Goal: Navigation & Orientation: Find specific page/section

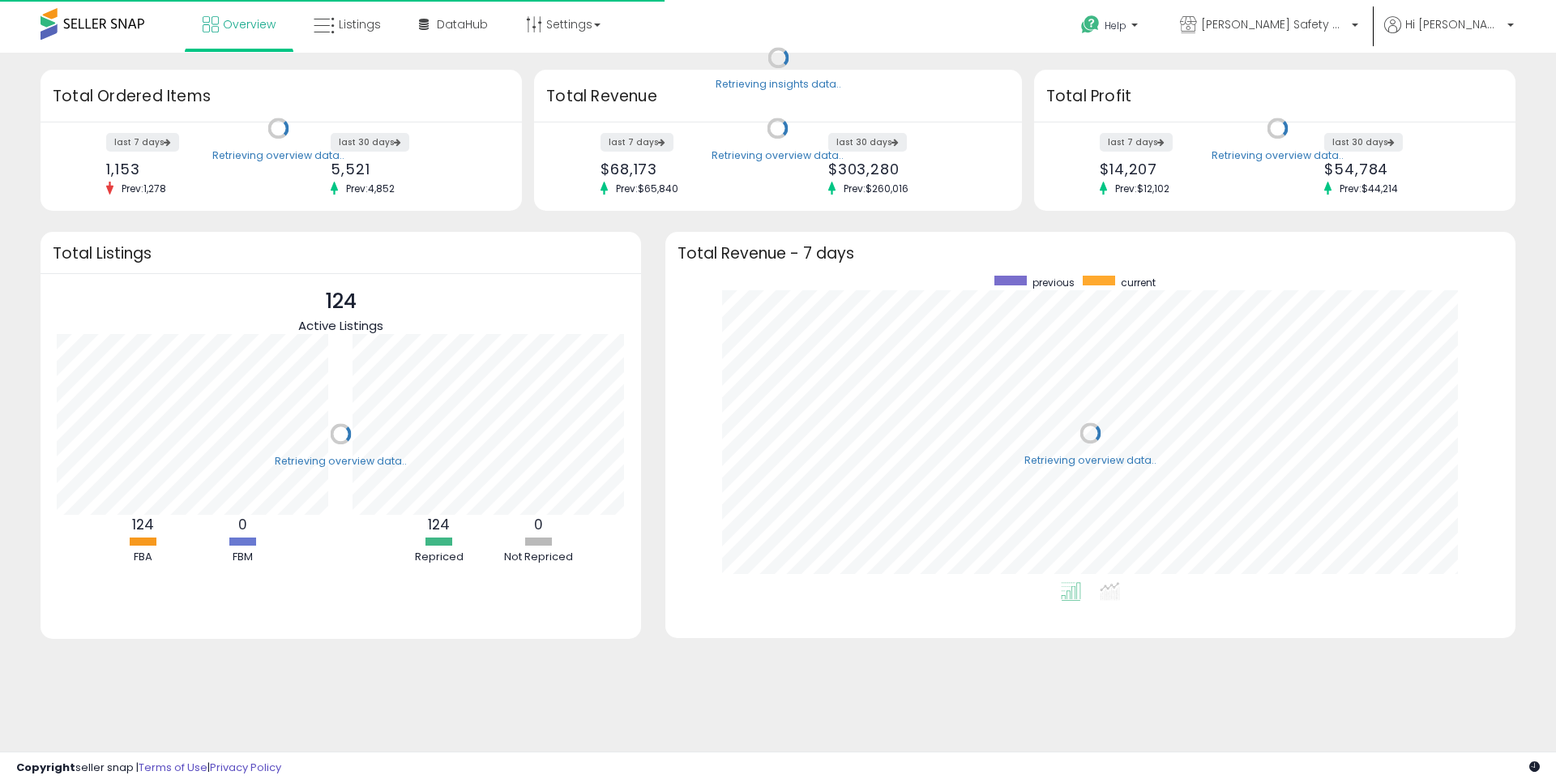
scroll to position [306, 818]
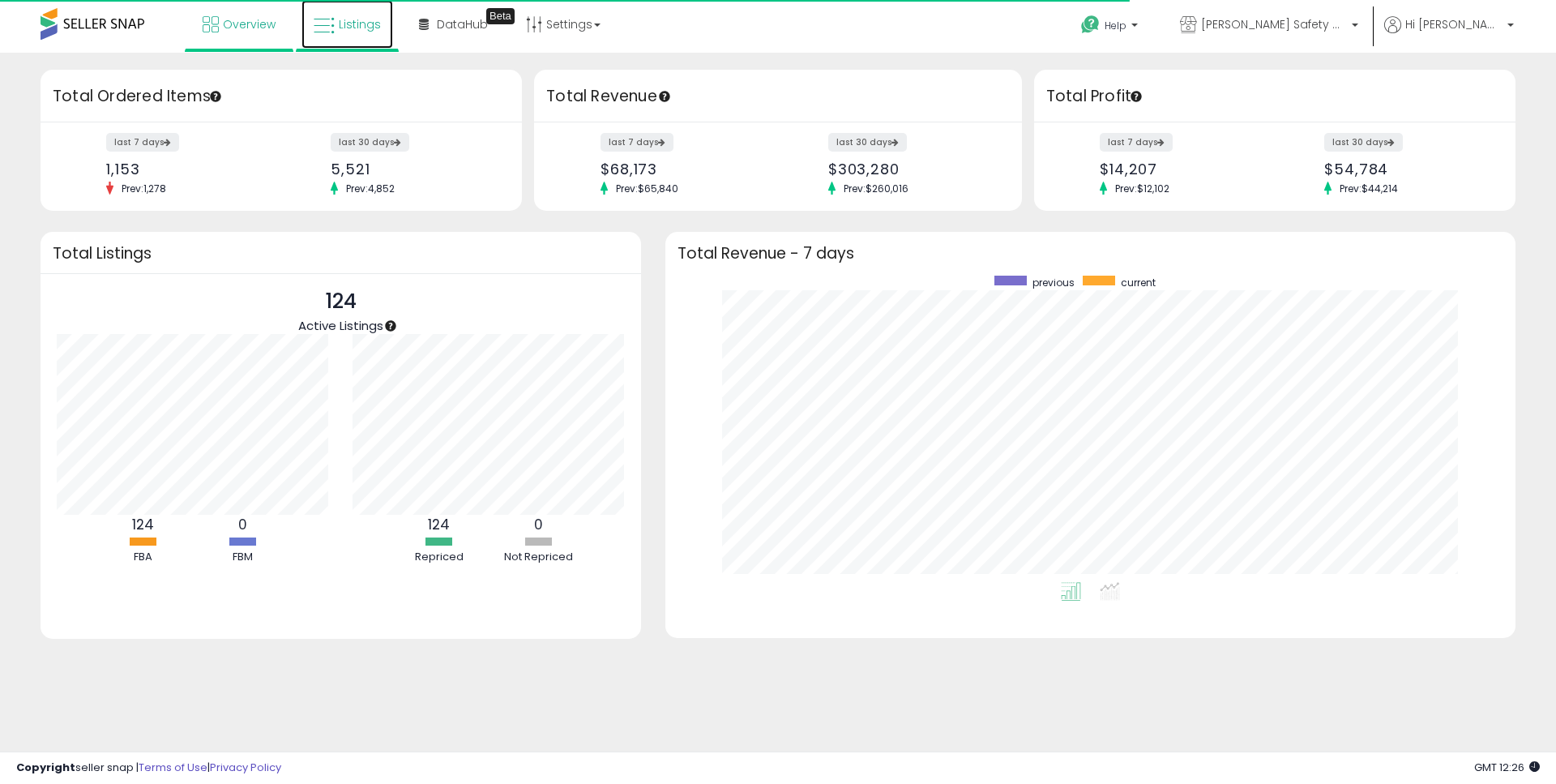
click at [345, 23] on span "Listings" at bounding box center [359, 24] width 43 height 16
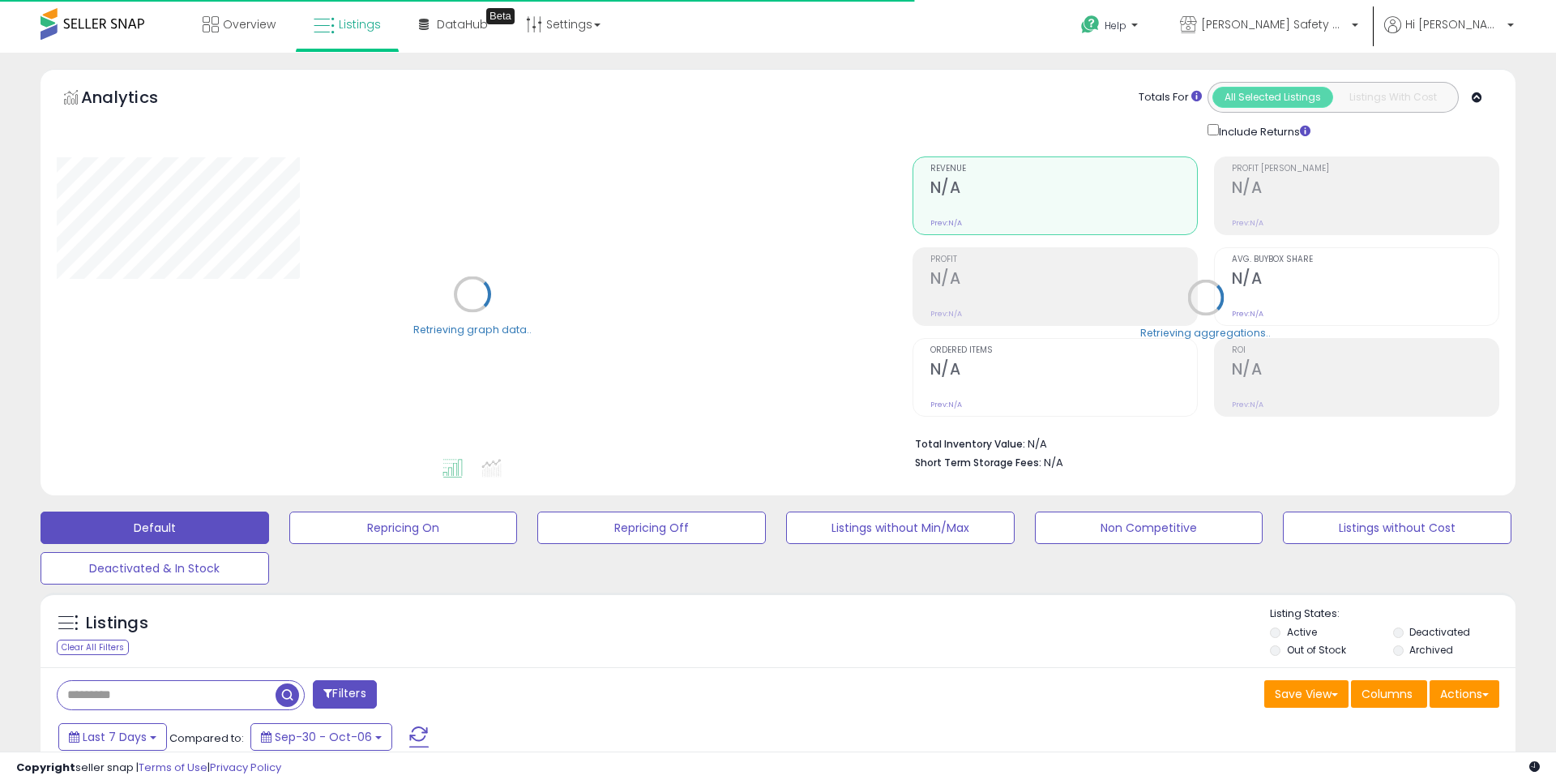
type input "**********"
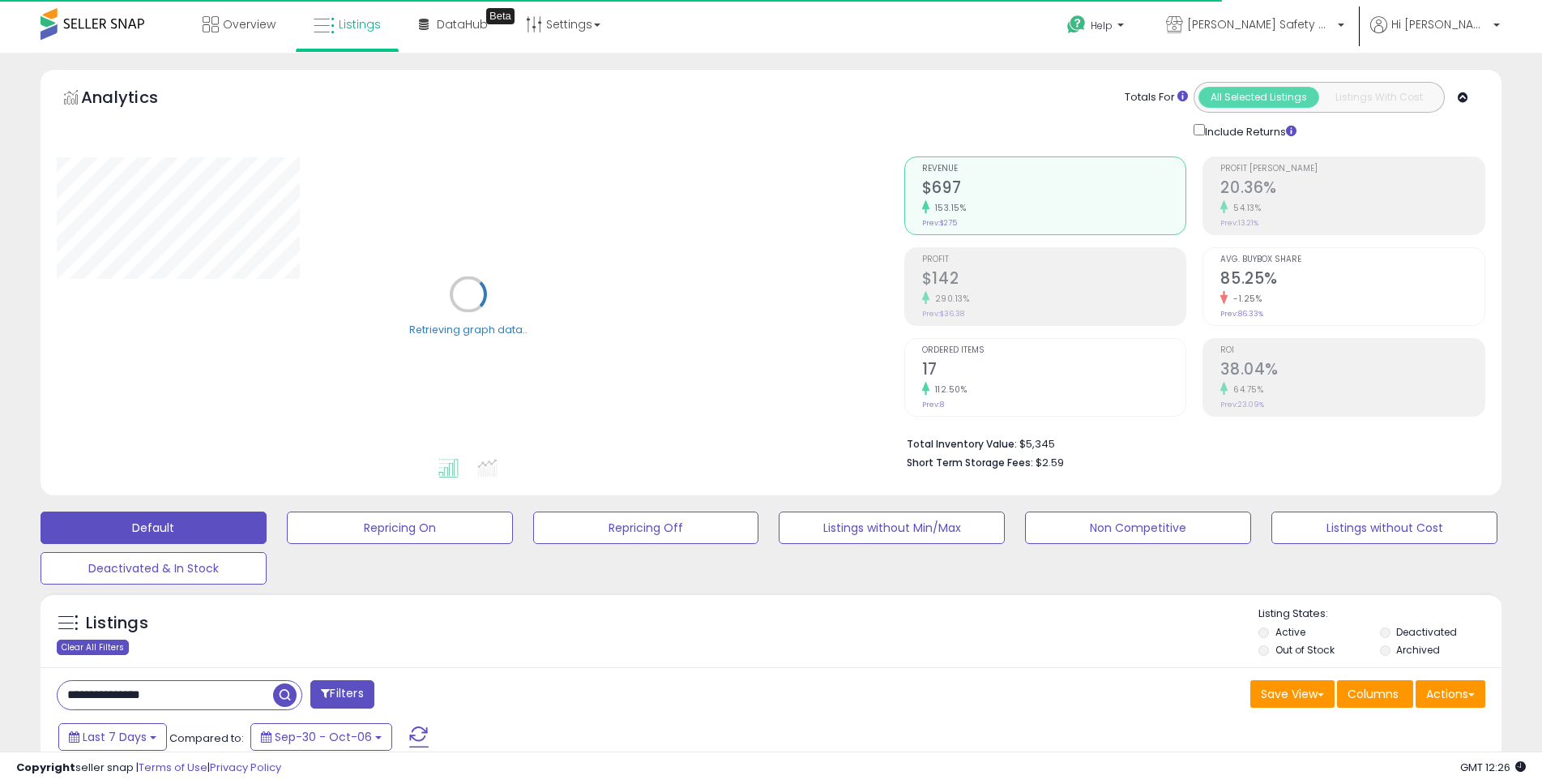
click at [106, 645] on div "Clear All Filters" at bounding box center [92, 647] width 72 height 16
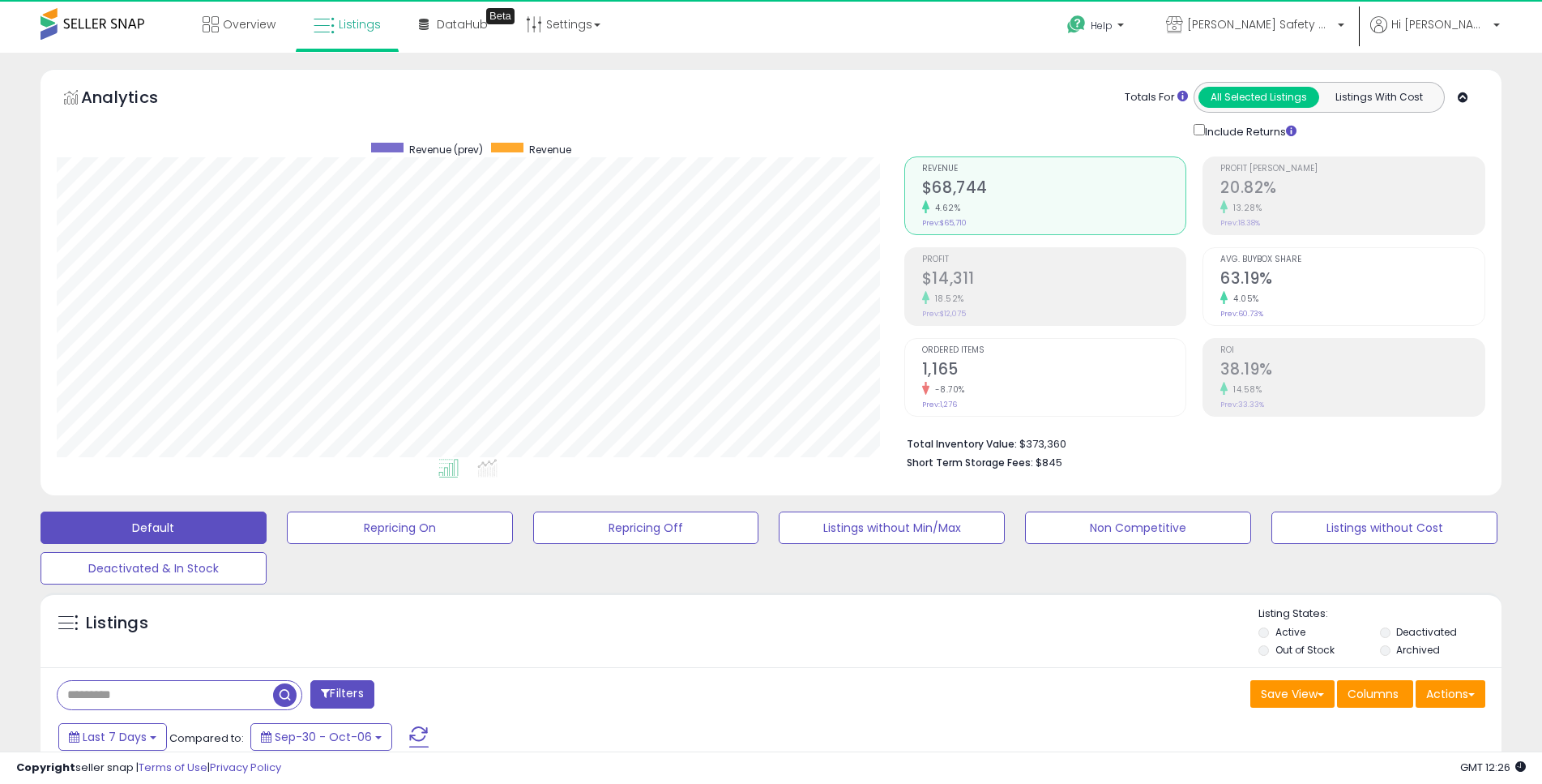
scroll to position [333, 847]
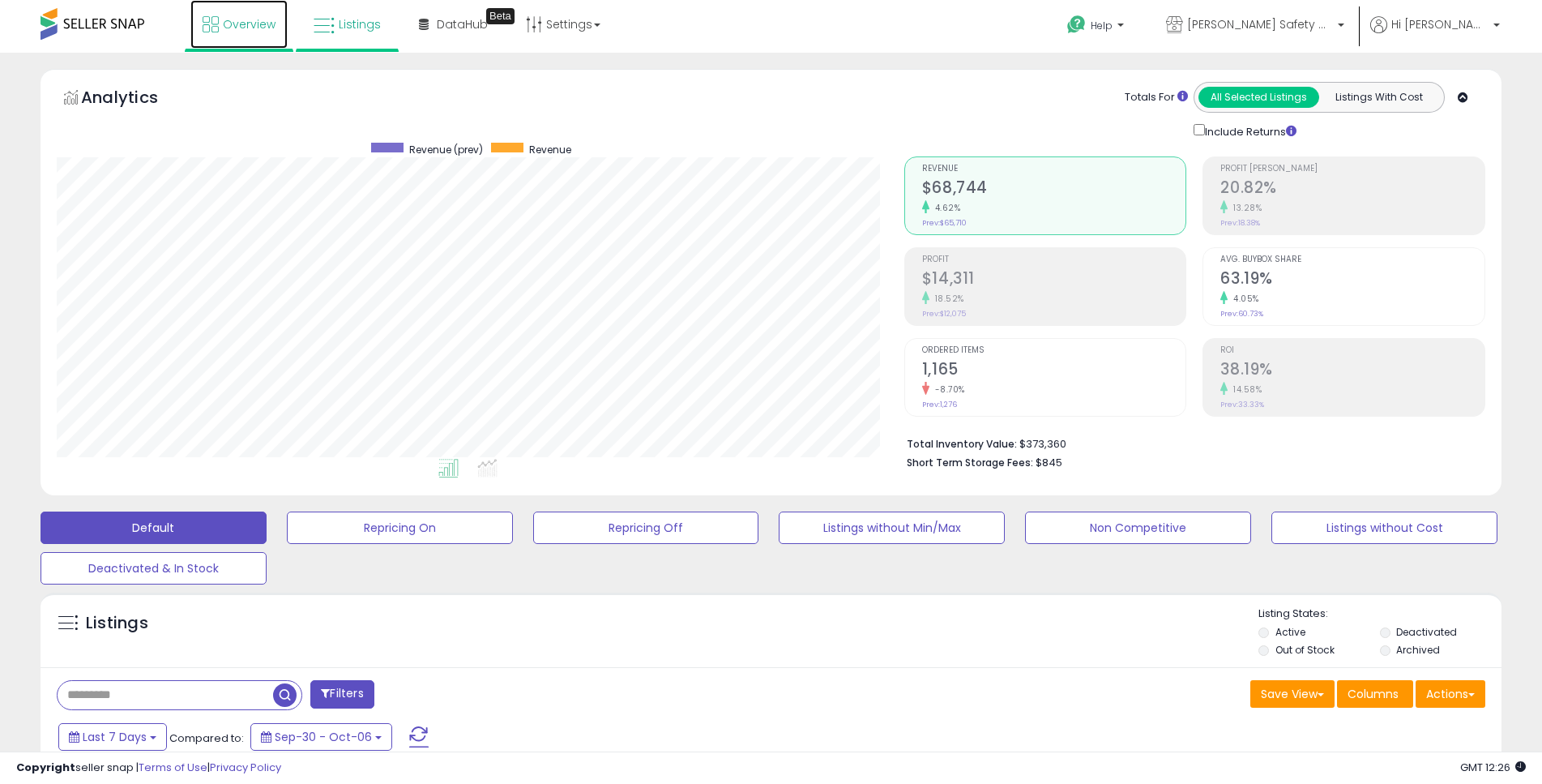
click at [240, 21] on span "Overview" at bounding box center [249, 24] width 53 height 16
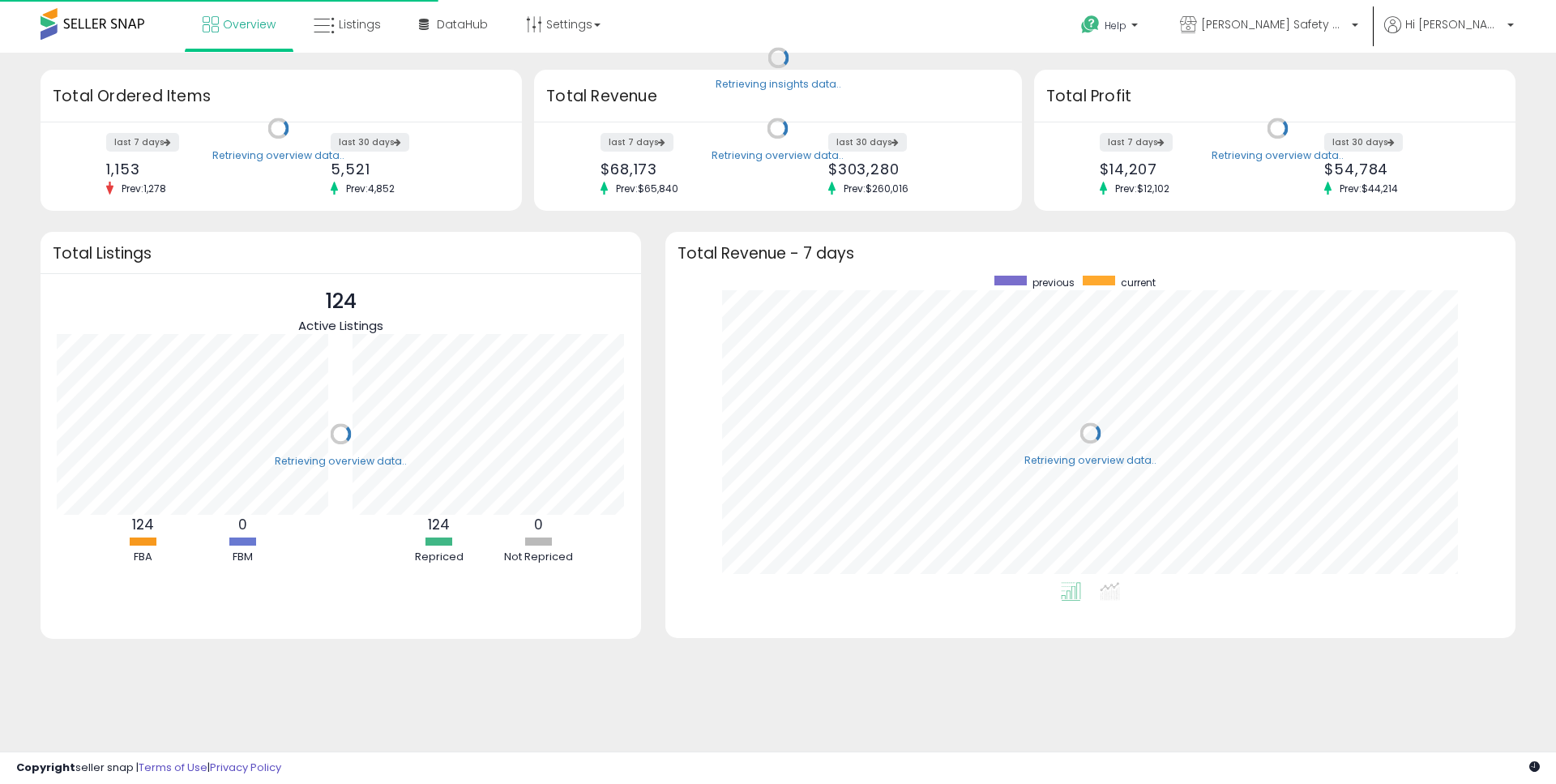
scroll to position [306, 818]
